Goal: Transaction & Acquisition: Subscribe to service/newsletter

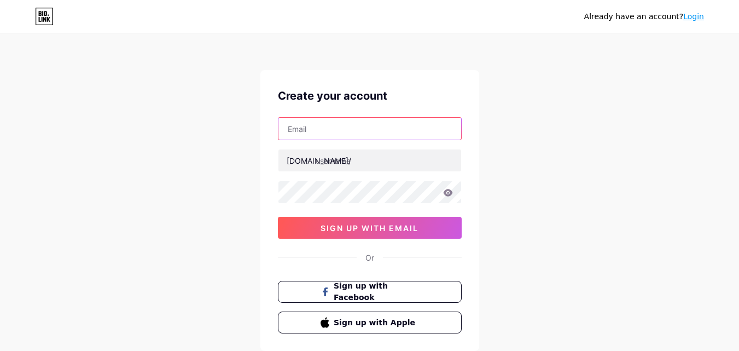
paste input "[EMAIL_ADDRESS][DOMAIN_NAME]"
click at [373, 131] on input "[EMAIL_ADDRESS][DOMAIN_NAME]" at bounding box center [370, 129] width 183 height 22
type input "[EMAIL_ADDRESS][DOMAIN_NAME]"
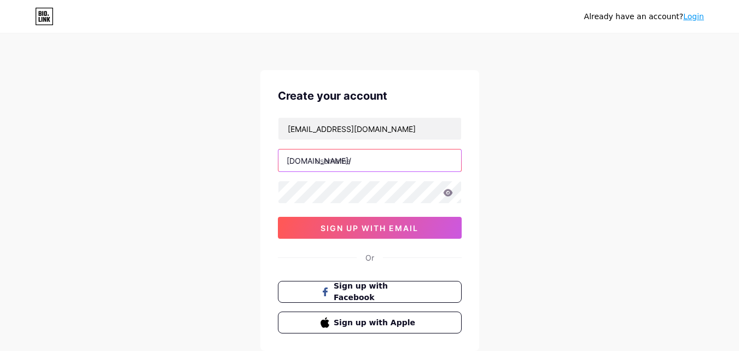
paste input "icvernon"
click at [338, 168] on input "icvernon" at bounding box center [370, 160] width 183 height 22
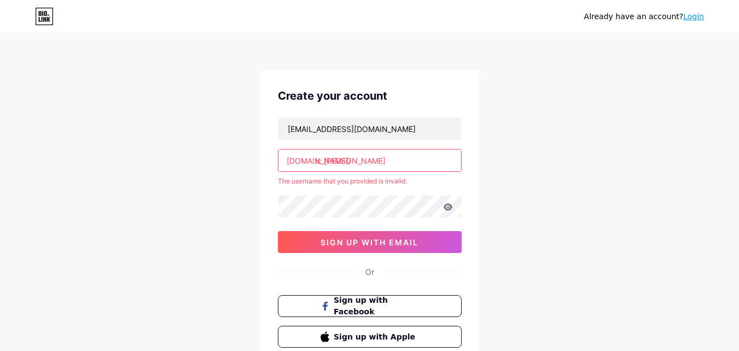
click at [323, 161] on input "ic [PERSON_NAME]" at bounding box center [370, 160] width 183 height 22
type input "icvernon"
click at [589, 158] on div "Already have an account? Login Create your account [EMAIL_ADDRESS][DOMAIN_NAME]…" at bounding box center [369, 216] width 739 height 433
click at [616, 157] on div "Already have an account? Login Create your account [EMAIL_ADDRESS][DOMAIN_NAME]…" at bounding box center [369, 216] width 739 height 433
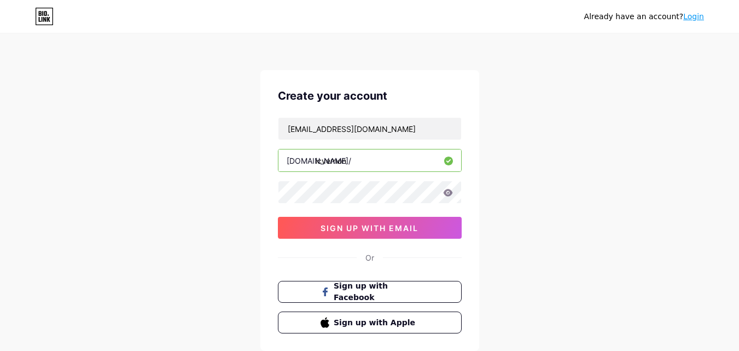
click at [391, 157] on input "icvernon" at bounding box center [370, 160] width 183 height 22
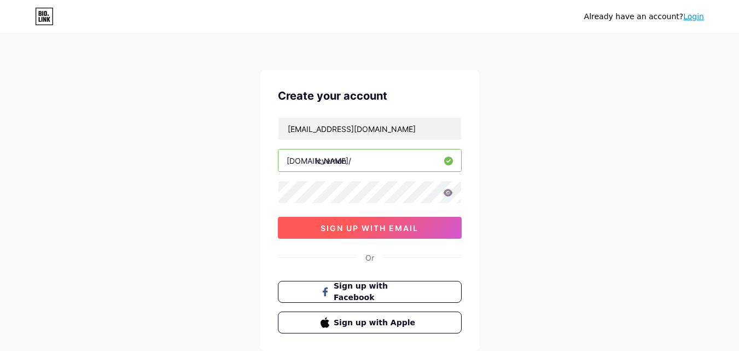
click at [335, 227] on span "sign up with email" at bounding box center [370, 227] width 98 height 9
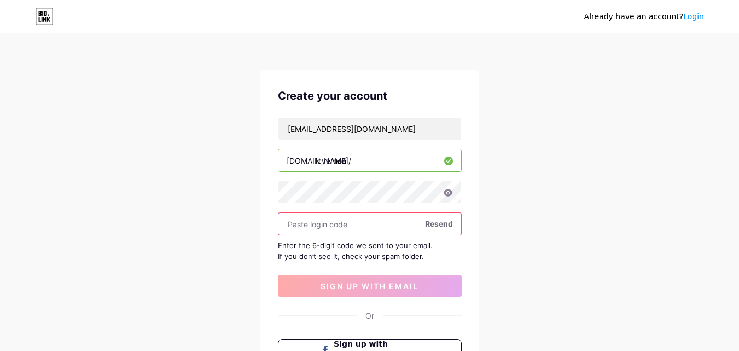
paste input "965742"
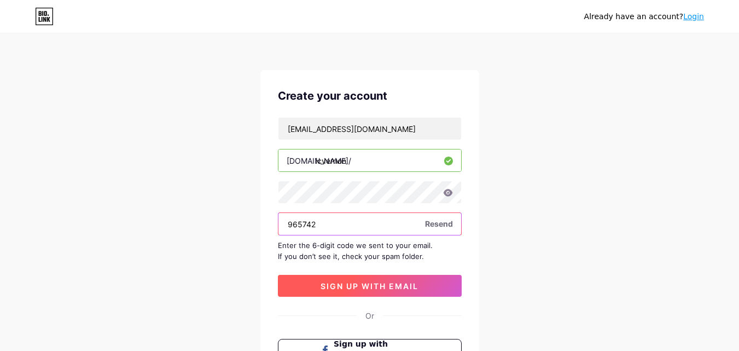
type input "965742"
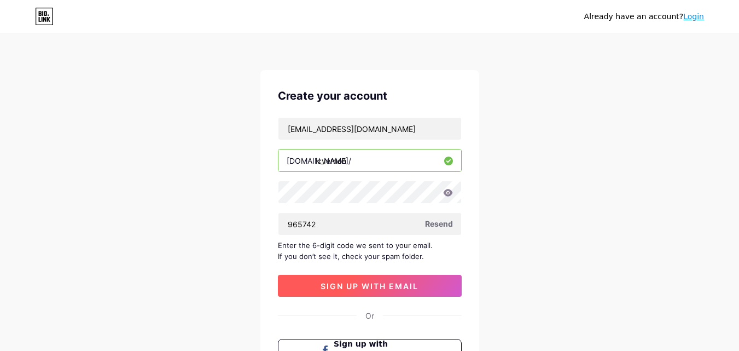
click at [337, 288] on span "sign up with email" at bounding box center [370, 285] width 98 height 9
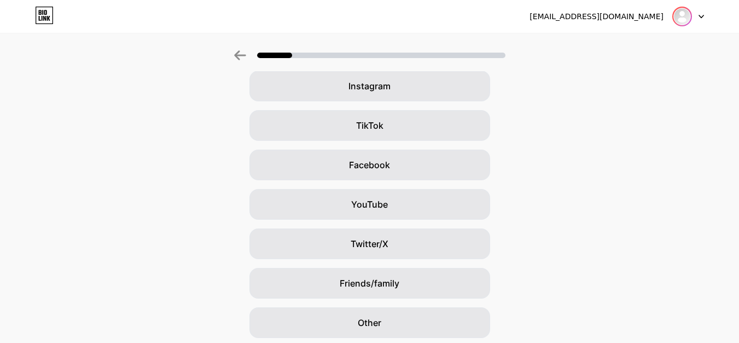
scroll to position [109, 0]
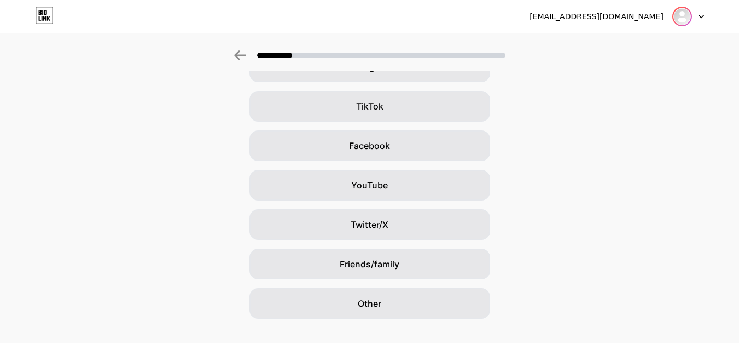
click at [679, 18] on img at bounding box center [683, 17] width 18 height 18
click at [582, 134] on div "Google Instagram TikTok Facebook YouTube Twitter/X Friends/family Other" at bounding box center [369, 165] width 739 height 306
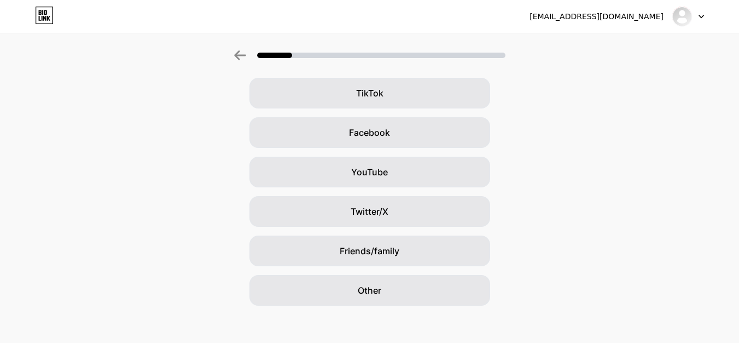
scroll to position [129, 0]
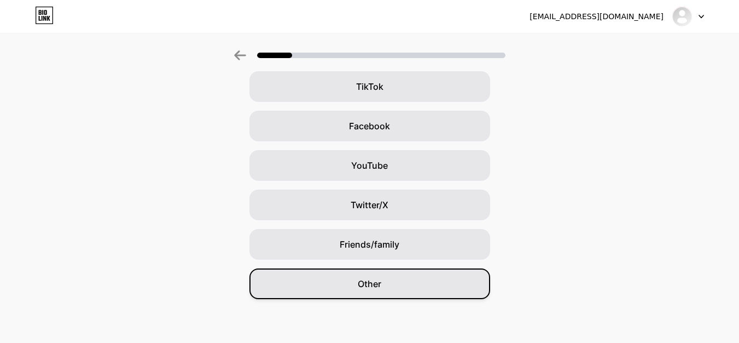
click at [353, 284] on div "Other" at bounding box center [370, 283] width 241 height 31
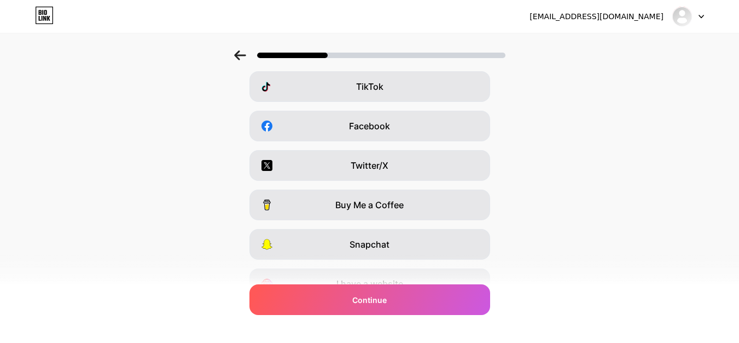
scroll to position [0, 0]
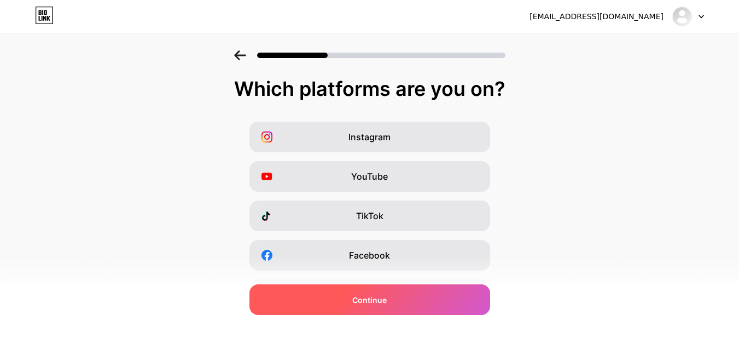
click at [366, 304] on span "Continue" at bounding box center [369, 299] width 34 height 11
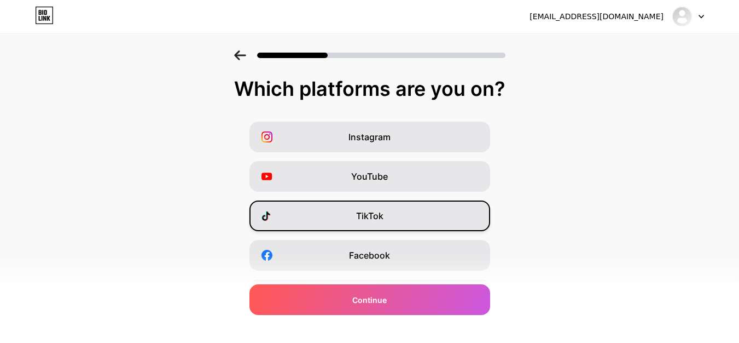
click at [416, 200] on div "TikTok" at bounding box center [370, 215] width 241 height 31
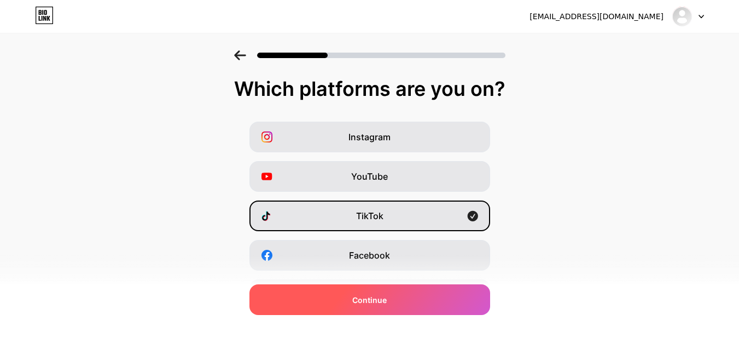
click at [407, 302] on div "Continue" at bounding box center [370, 299] width 241 height 31
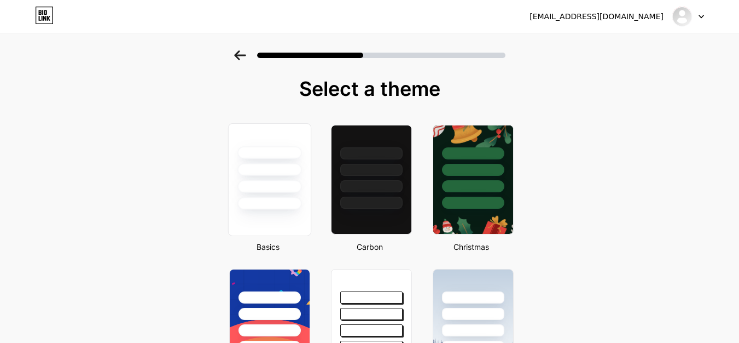
click at [291, 201] on div at bounding box center [270, 203] width 64 height 13
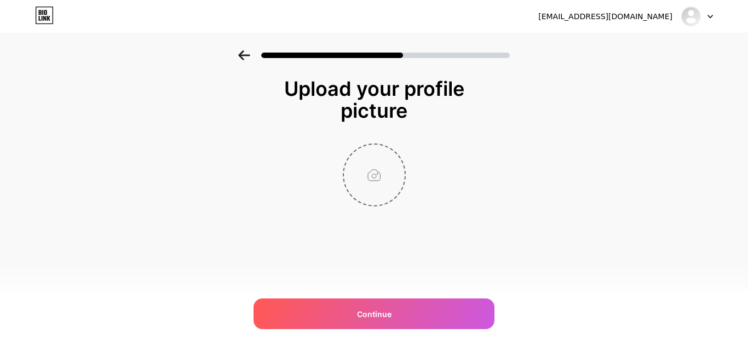
click at [369, 177] on input "file" at bounding box center [374, 174] width 61 height 61
type input "C:\fakepath\400.jpg"
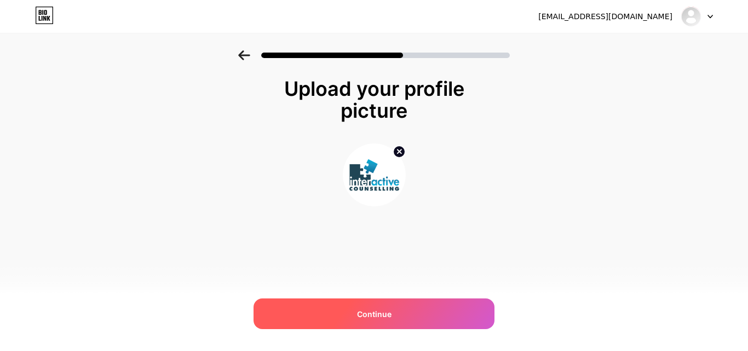
click at [390, 314] on span "Continue" at bounding box center [374, 313] width 34 height 11
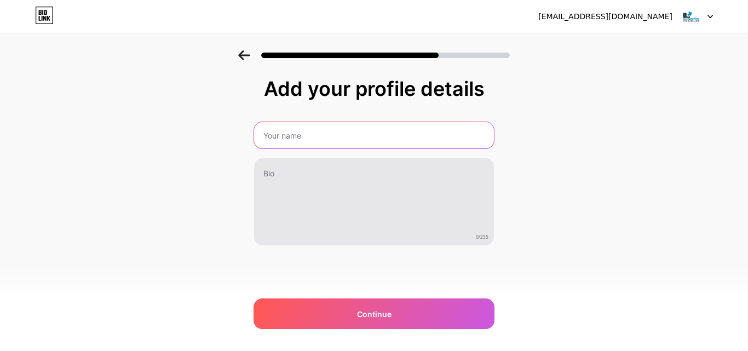
paste input "Interactive Counselling [PERSON_NAME]"
click at [344, 138] on input "text" at bounding box center [374, 135] width 240 height 26
type input "Interactive Counselling [PERSON_NAME]"
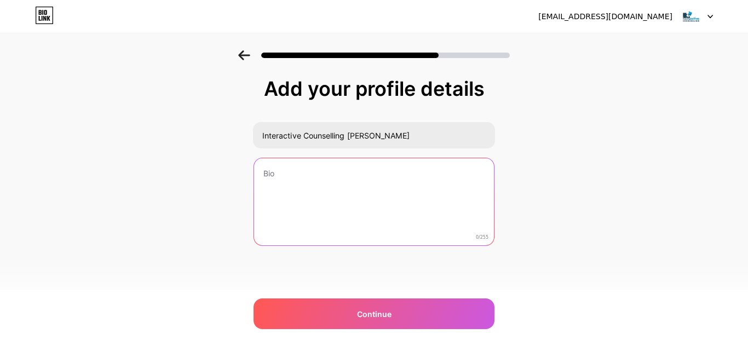
click at [298, 211] on textarea at bounding box center [374, 202] width 240 height 88
paste textarea "Interactive Counselling [PERSON_NAME] is here to support you along your journey…"
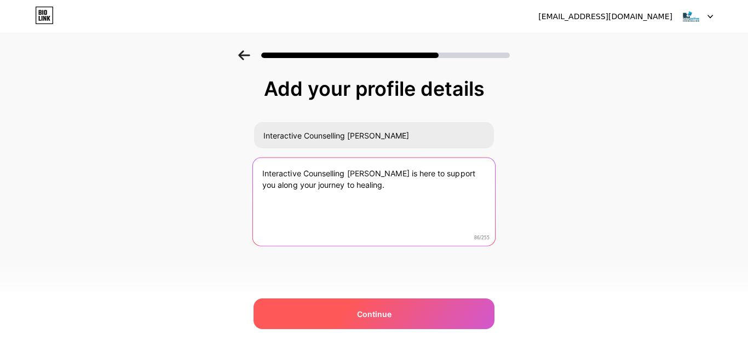
type textarea "Interactive Counselling [PERSON_NAME] is here to support you along your journey…"
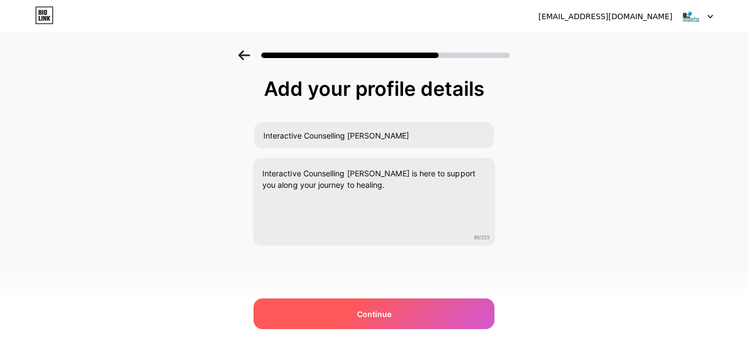
click at [369, 311] on span "Continue" at bounding box center [374, 313] width 34 height 11
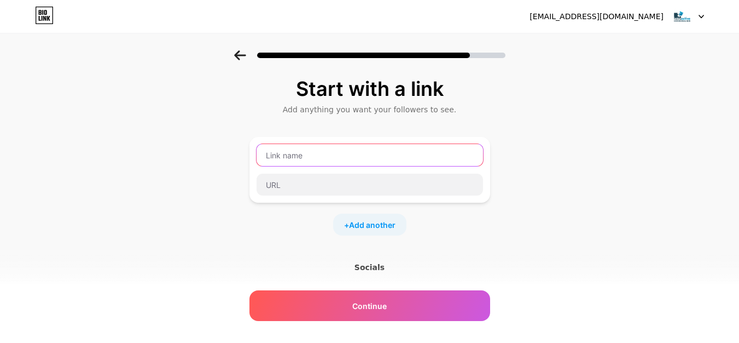
click at [287, 146] on input "text" at bounding box center [370, 155] width 227 height 22
click at [365, 153] on input "text" at bounding box center [370, 155] width 227 height 22
paste input "[PERSON_NAME] ICBC Counselling"
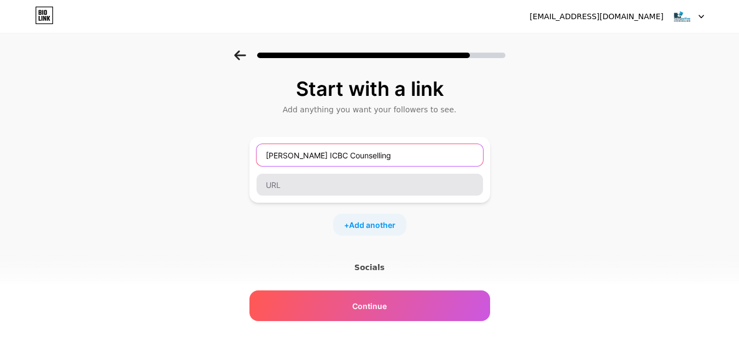
type input "[PERSON_NAME] ICBC Counselling"
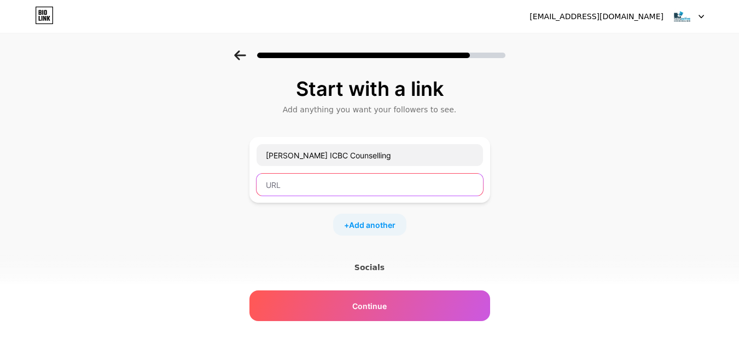
drag, startPoint x: 299, startPoint y: 186, endPoint x: 256, endPoint y: 250, distance: 76.8
click at [300, 184] on input "text" at bounding box center [370, 184] width 227 height 22
paste input "[URL][DOMAIN_NAME][PERSON_NAME]"
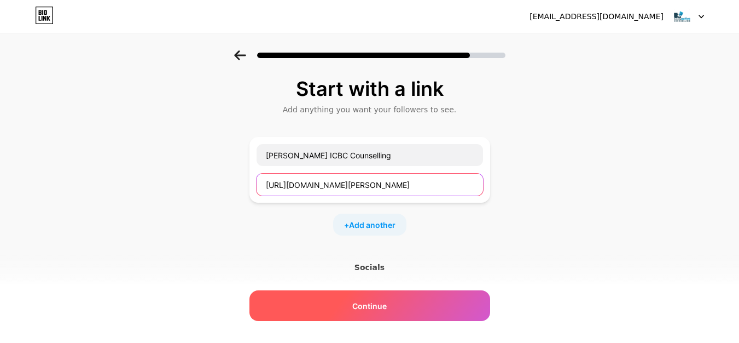
type input "[URL][DOMAIN_NAME][PERSON_NAME]"
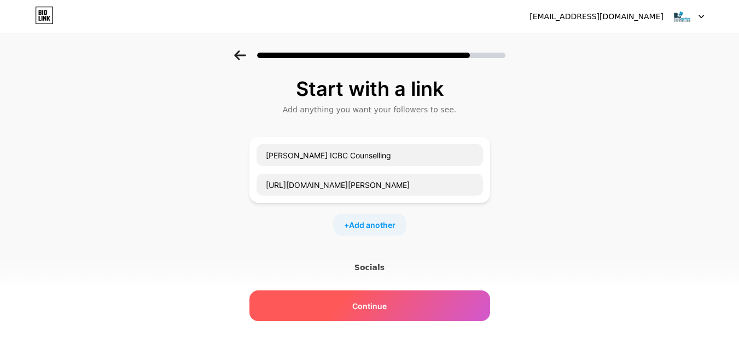
click at [378, 300] on span "Continue" at bounding box center [369, 305] width 34 height 11
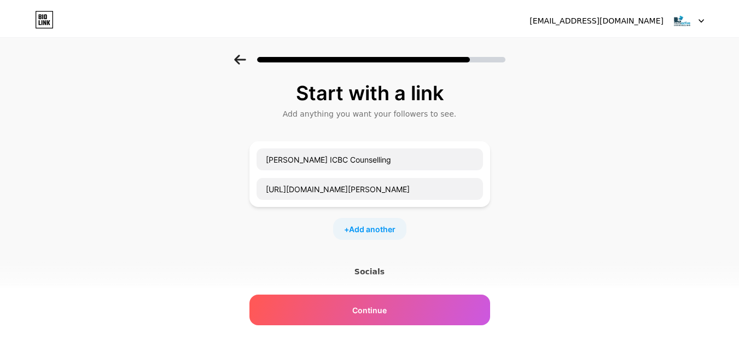
scroll to position [0, 0]
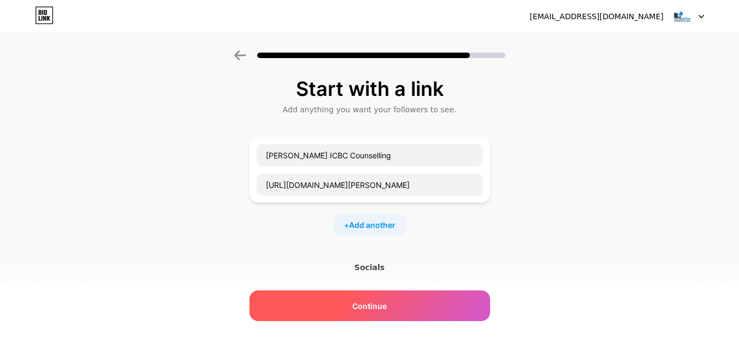
click at [407, 301] on div "Continue" at bounding box center [370, 305] width 241 height 31
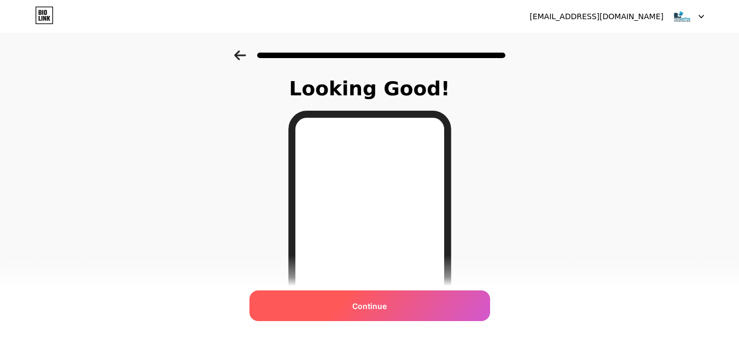
click at [361, 304] on span "Continue" at bounding box center [369, 305] width 34 height 11
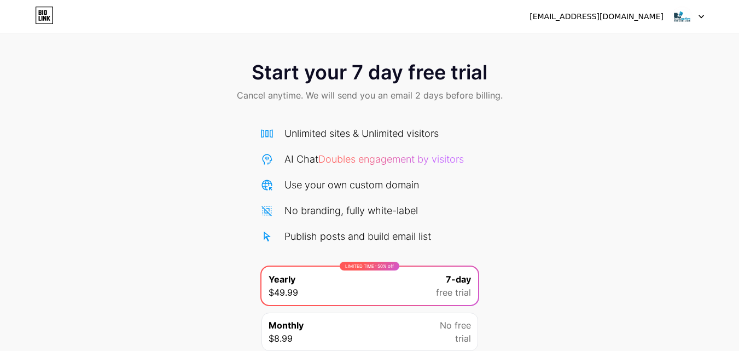
click at [688, 16] on img at bounding box center [682, 16] width 21 height 21
